Goal: Transaction & Acquisition: Purchase product/service

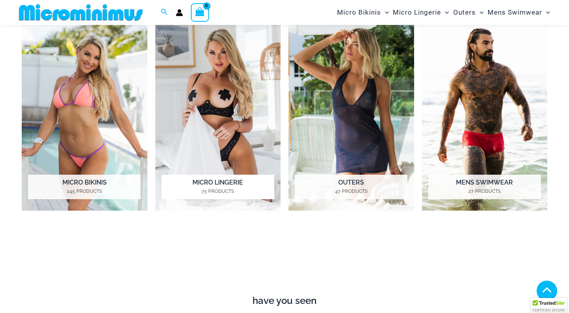
scroll to position [614, 0]
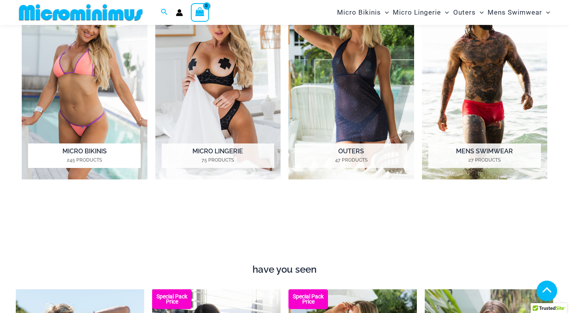
click at [105, 155] on h2 "Micro Bikinis 245 Products" at bounding box center [84, 155] width 113 height 25
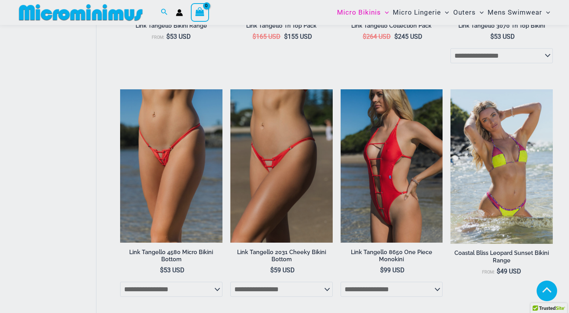
scroll to position [879, 0]
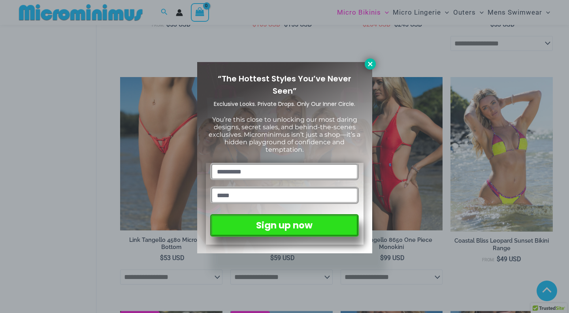
click at [368, 65] on icon at bounding box center [370, 64] width 4 height 4
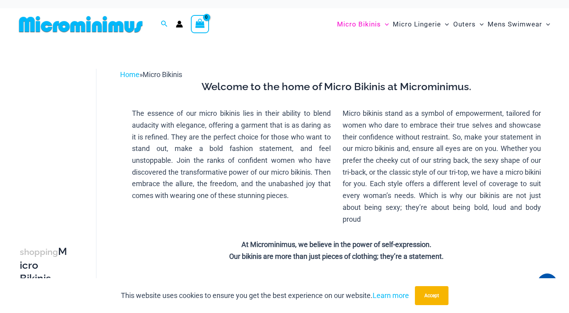
scroll to position [0, 0]
